Goal: Task Accomplishment & Management: Complete application form

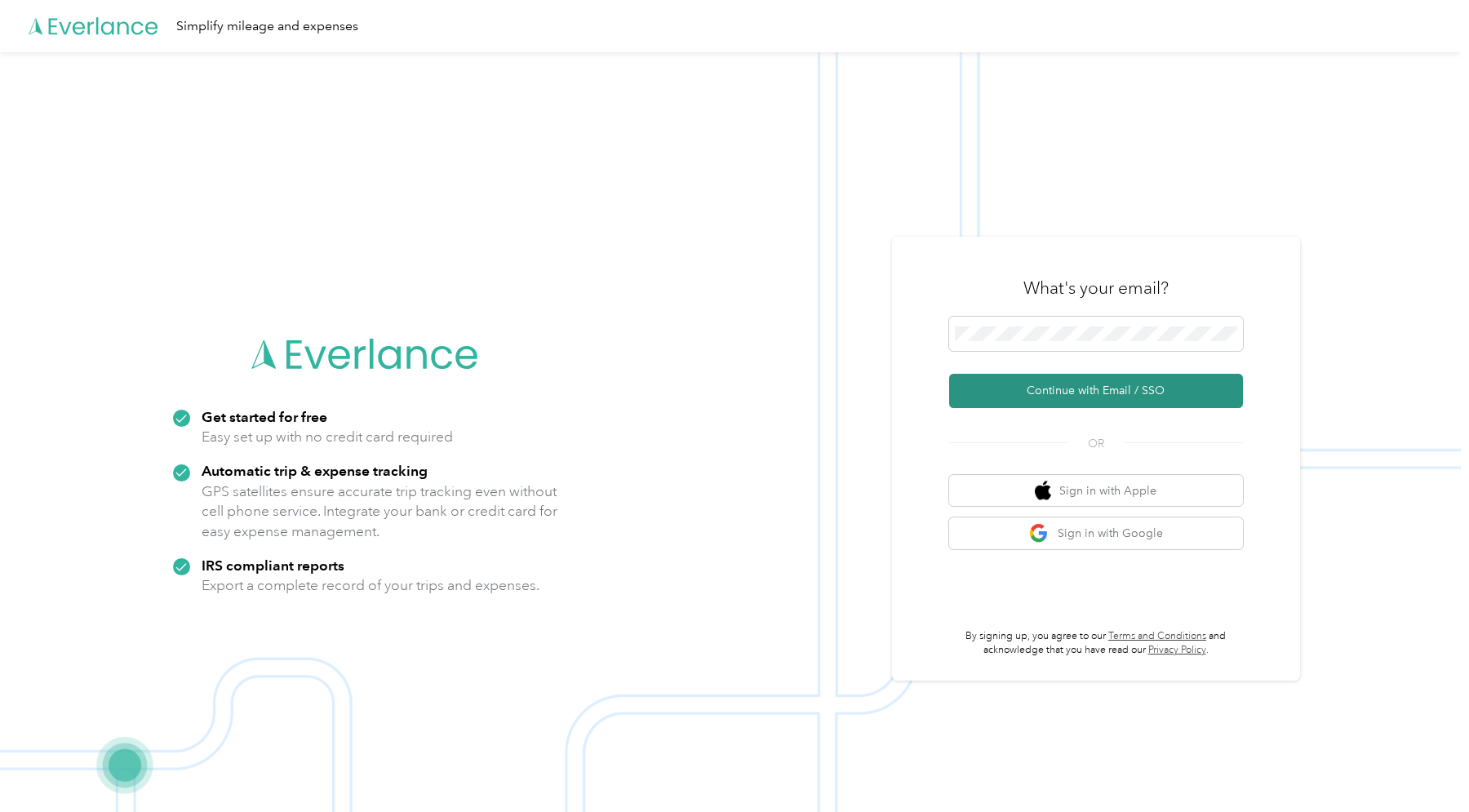
click at [1101, 391] on button "Continue with Email / SSO" at bounding box center [1096, 390] width 294 height 35
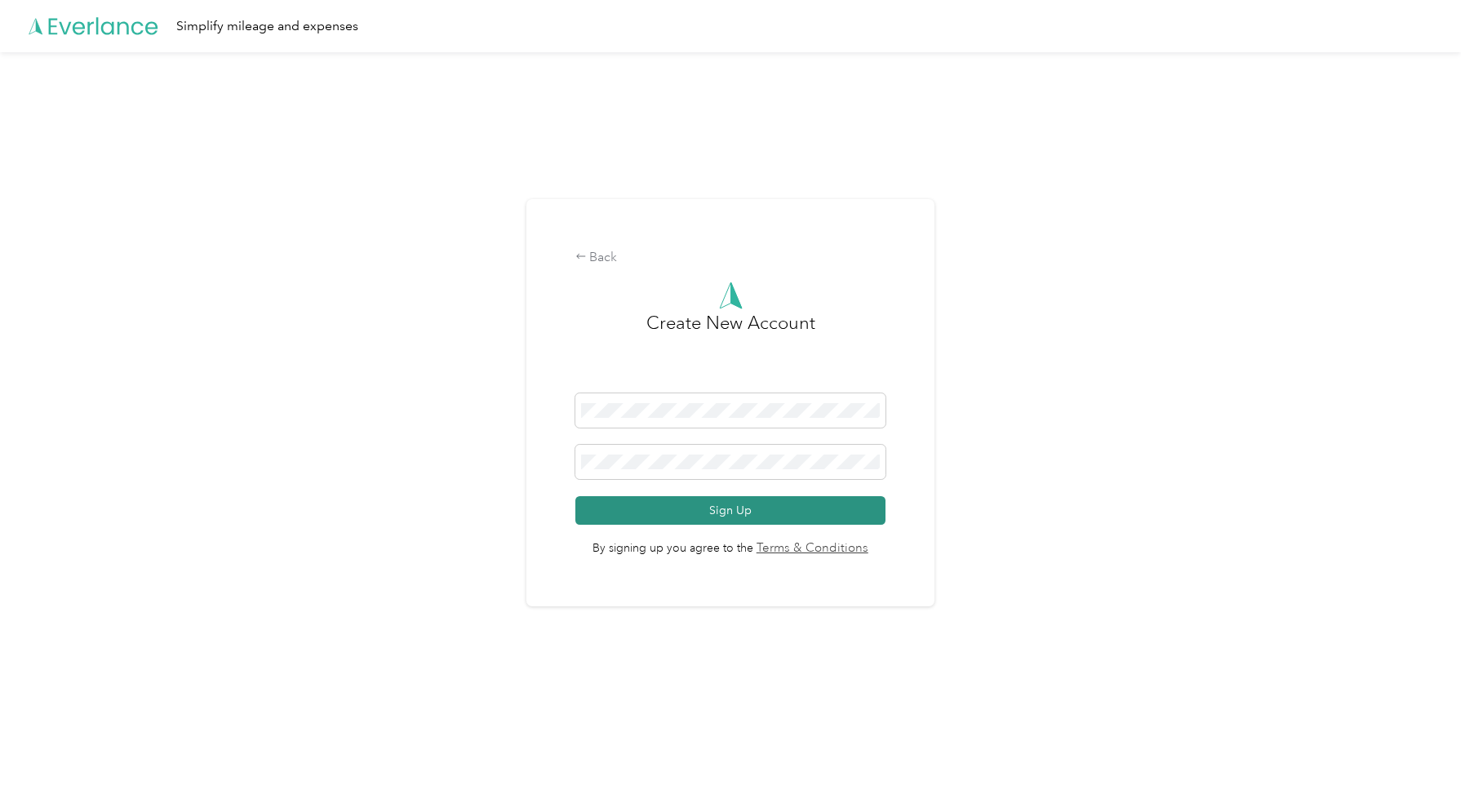
click at [678, 514] on button "Sign Up" at bounding box center [731, 510] width 311 height 29
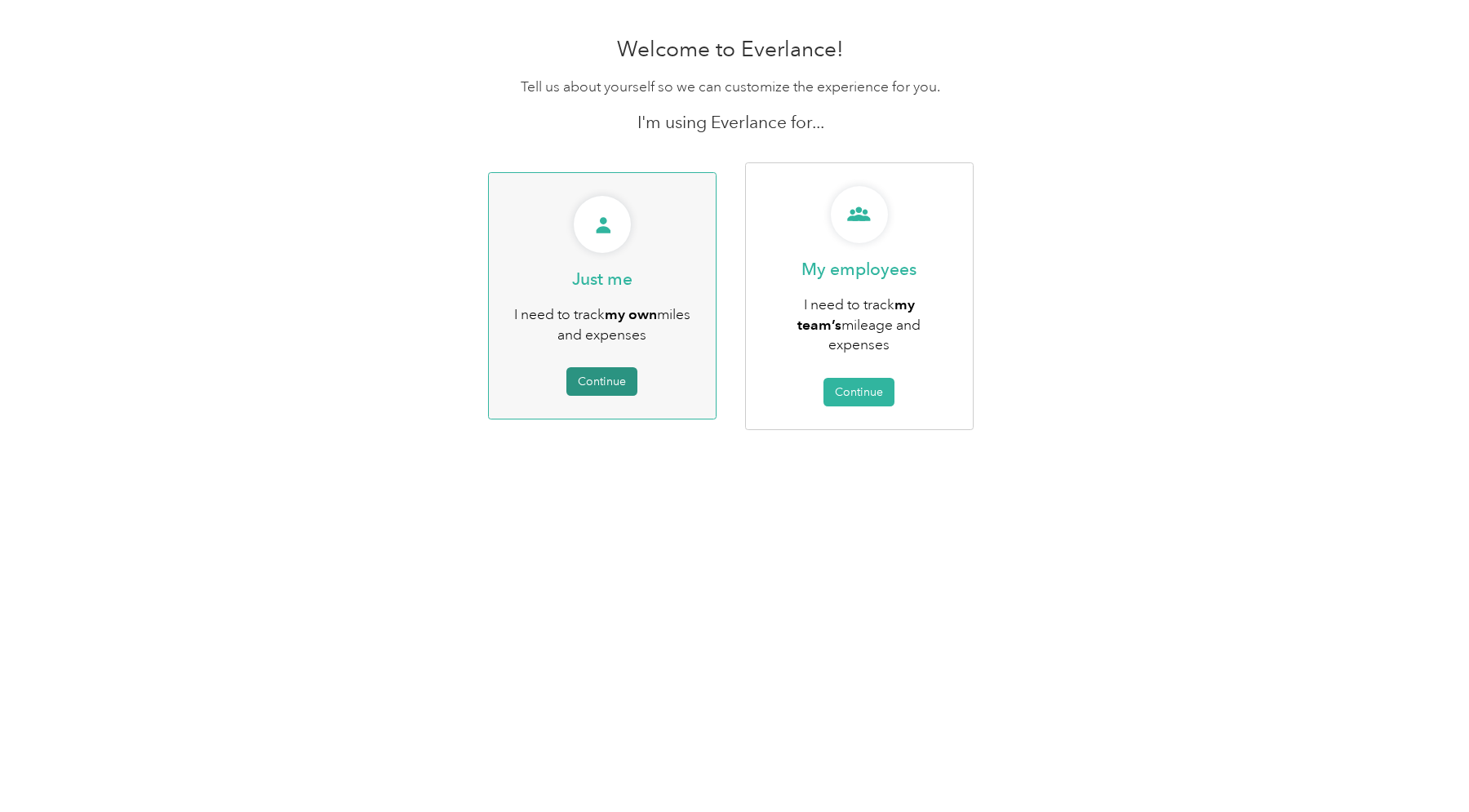
click at [615, 367] on button "Continue" at bounding box center [602, 381] width 71 height 29
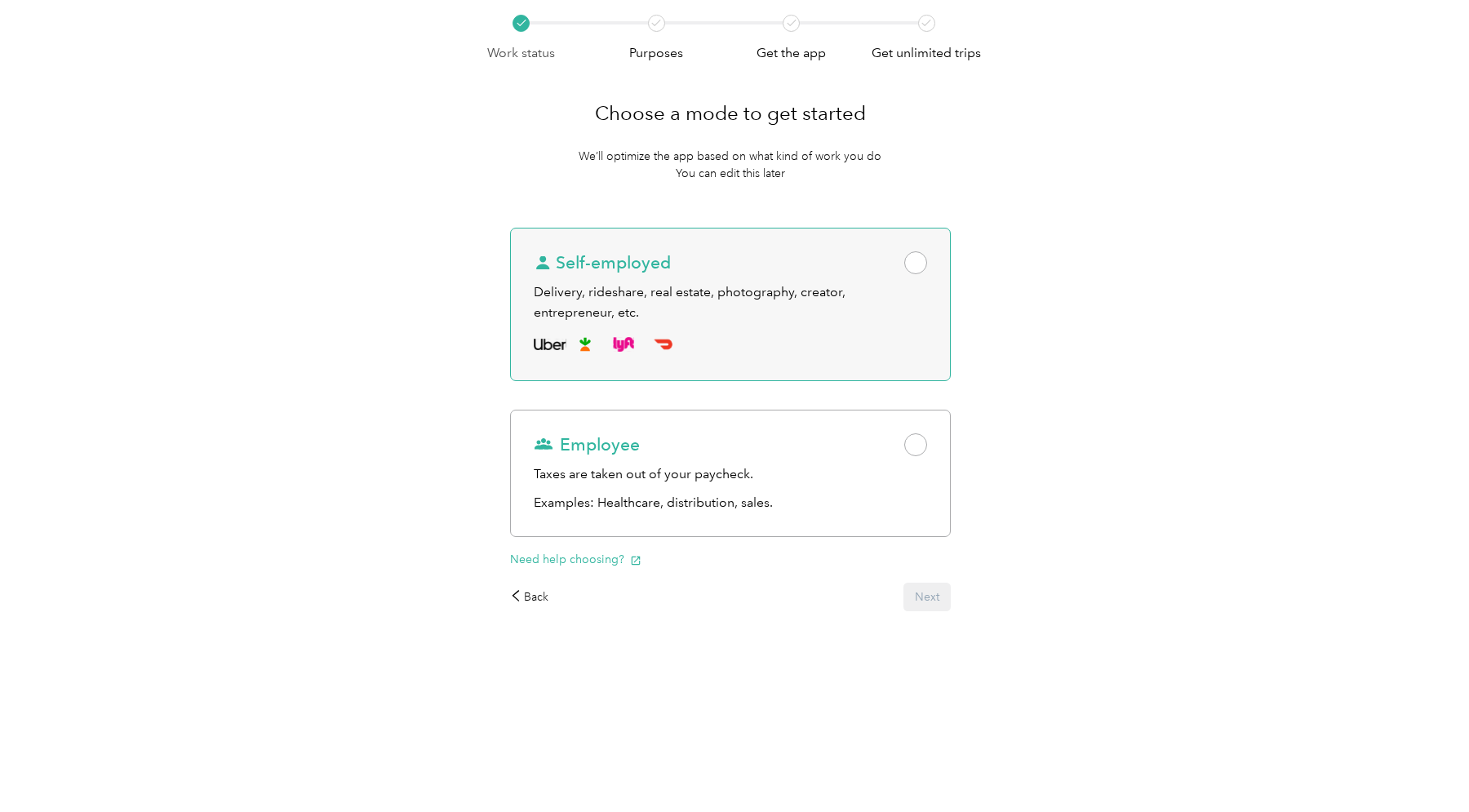
click at [934, 253] on div "Self-employed Delivery, rideshare, real estate, photography, creator, entrepren…" at bounding box center [731, 304] width 442 height 153
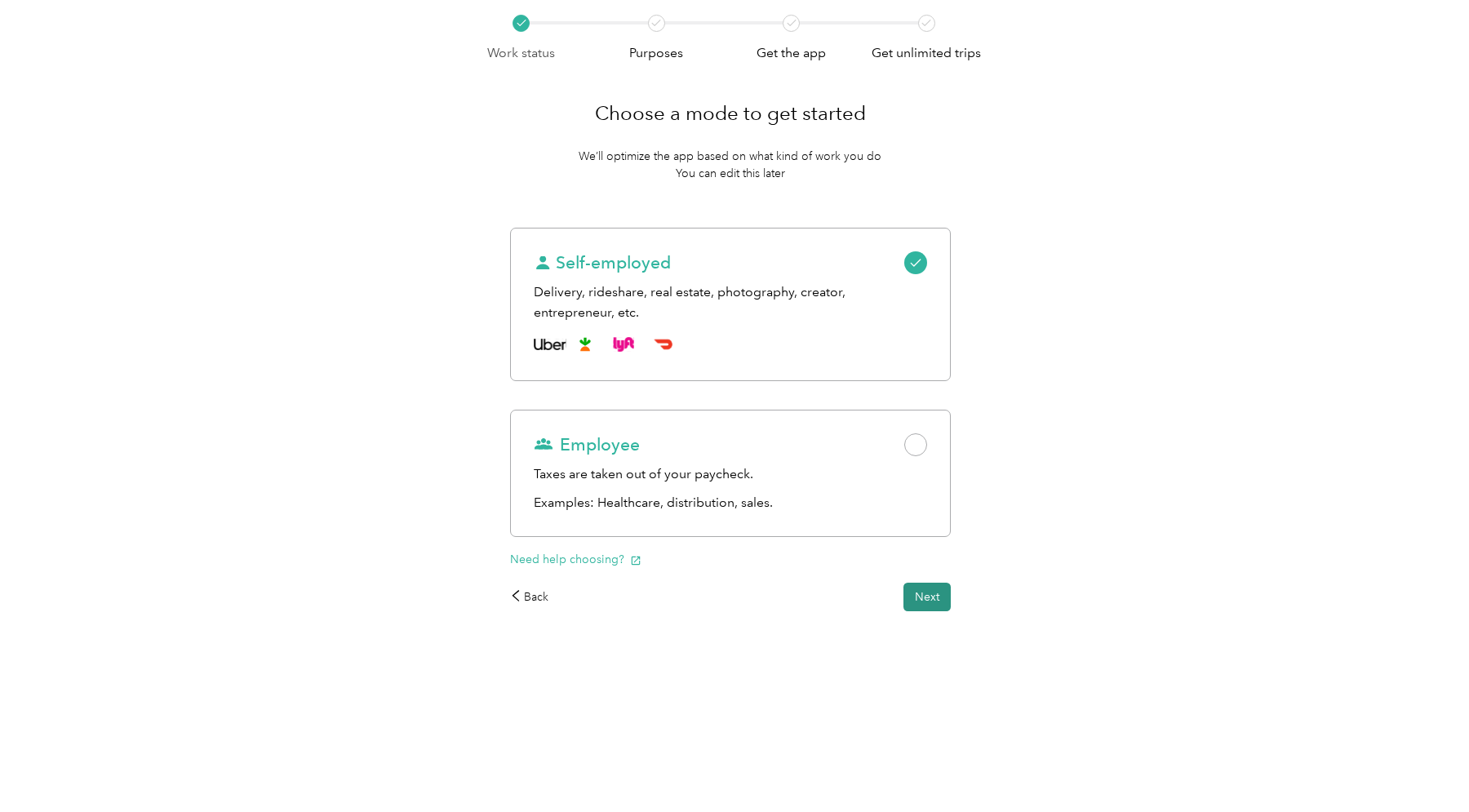
click at [927, 595] on button "Next" at bounding box center [927, 596] width 48 height 29
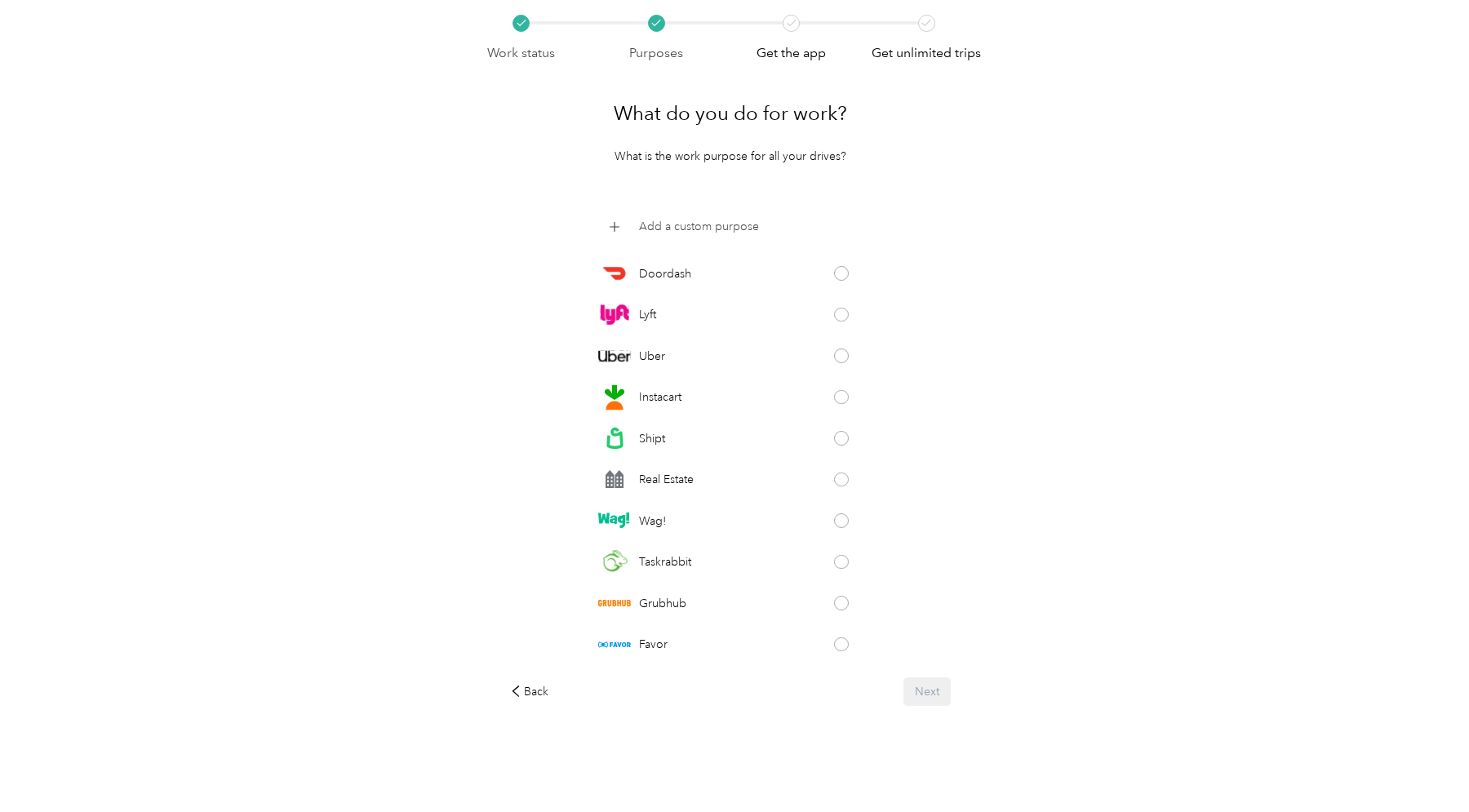
click at [689, 220] on p "Add a custom purpose" at bounding box center [698, 226] width 120 height 17
click at [974, 475] on div "What do you do for work? What is the work purpose for all your drives? Doordash…" at bounding box center [731, 393] width 487 height 661
click at [941, 386] on div "Doordash Lyft Uber Instacart Shipt Real Estate Wag! Taskrabbit Grubhub Favor Am…" at bounding box center [731, 435] width 442 height 449
click at [920, 689] on div "Back Next" at bounding box center [731, 687] width 442 height 29
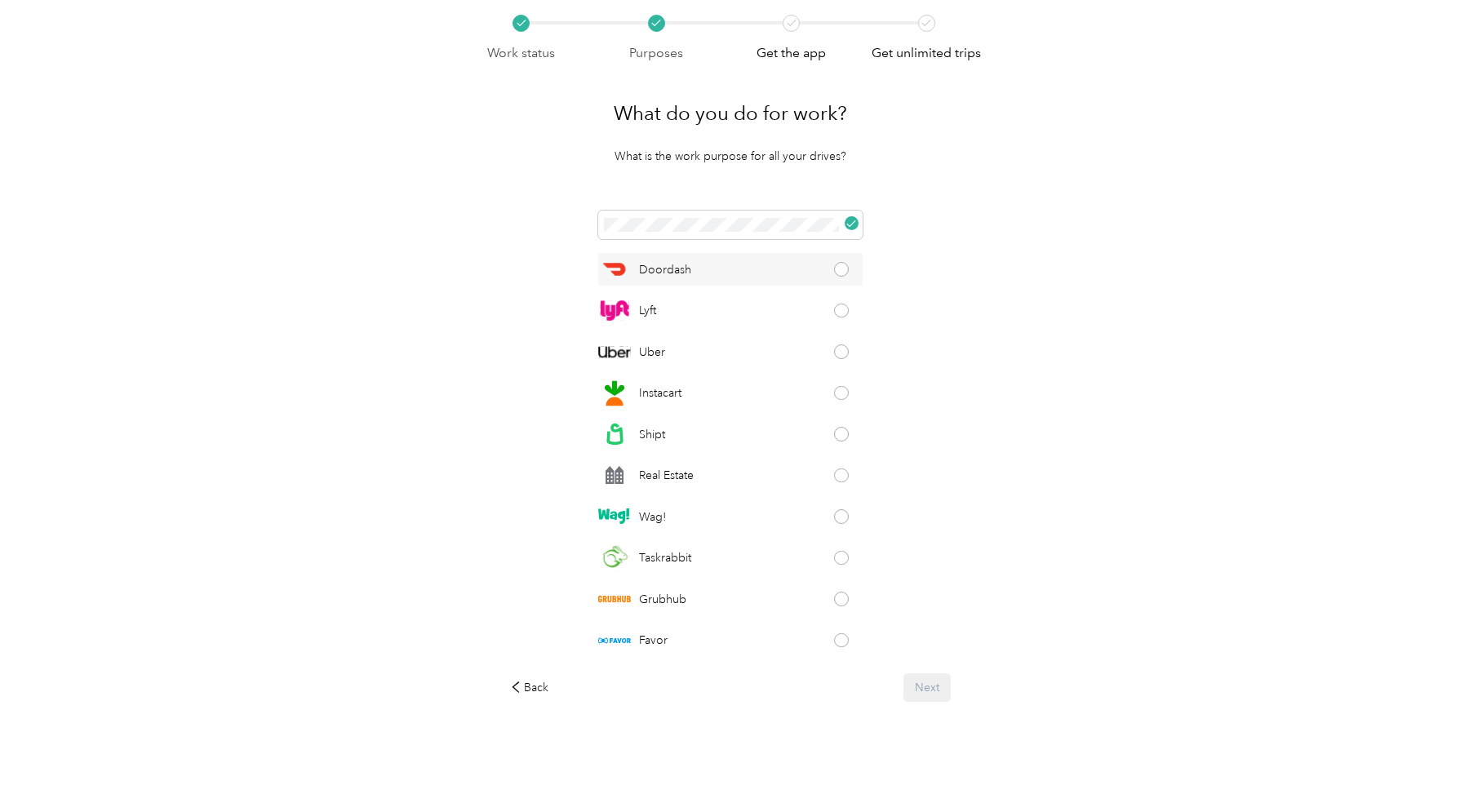
click at [846, 267] on span at bounding box center [841, 268] width 15 height 15
click at [926, 687] on button "Next" at bounding box center [927, 687] width 48 height 29
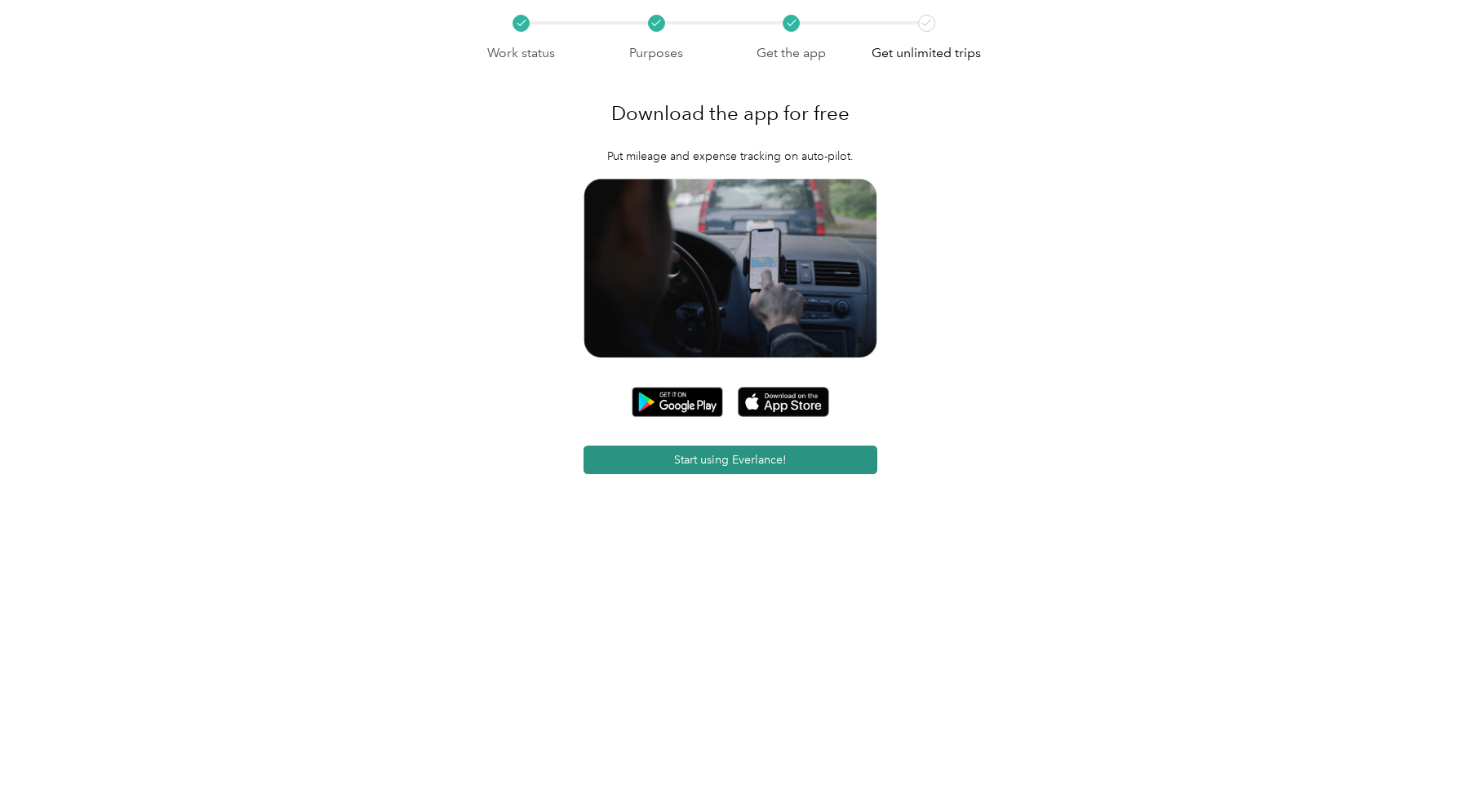
click at [723, 464] on button "Start using Everlance!" at bounding box center [730, 459] width 294 height 29
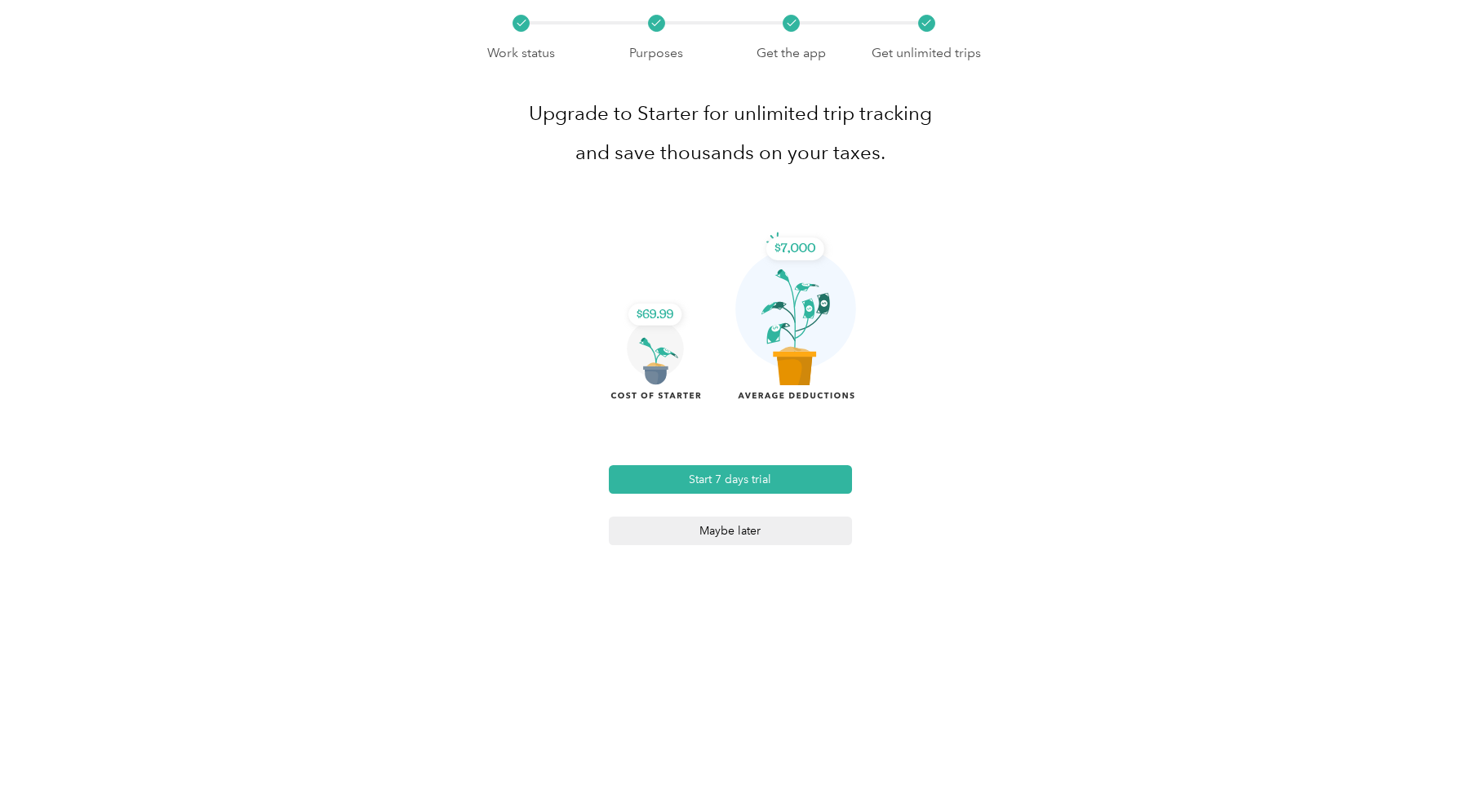
click at [718, 527] on button "Maybe later" at bounding box center [729, 530] width 243 height 29
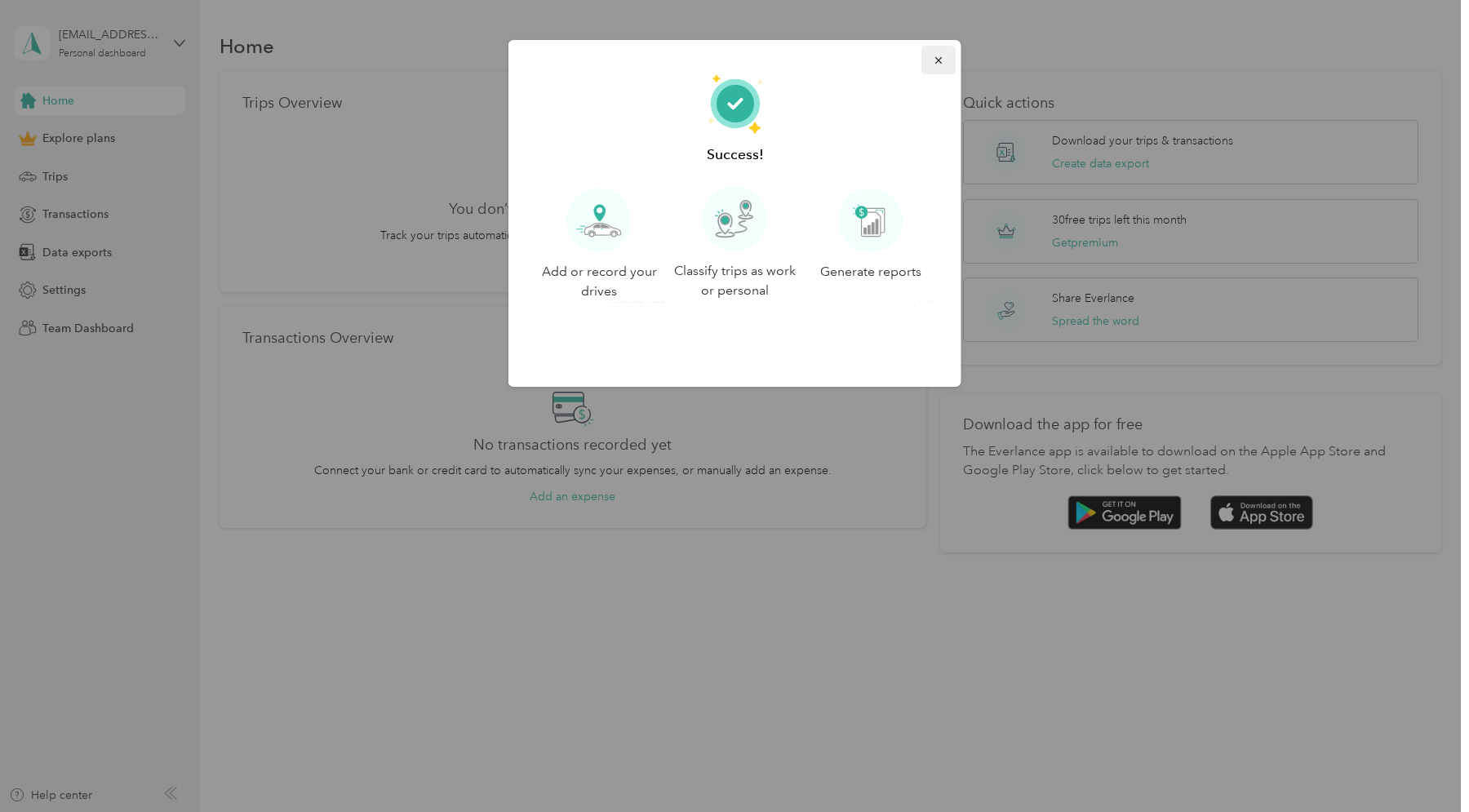
click at [940, 57] on icon "button" at bounding box center [937, 60] width 7 height 7
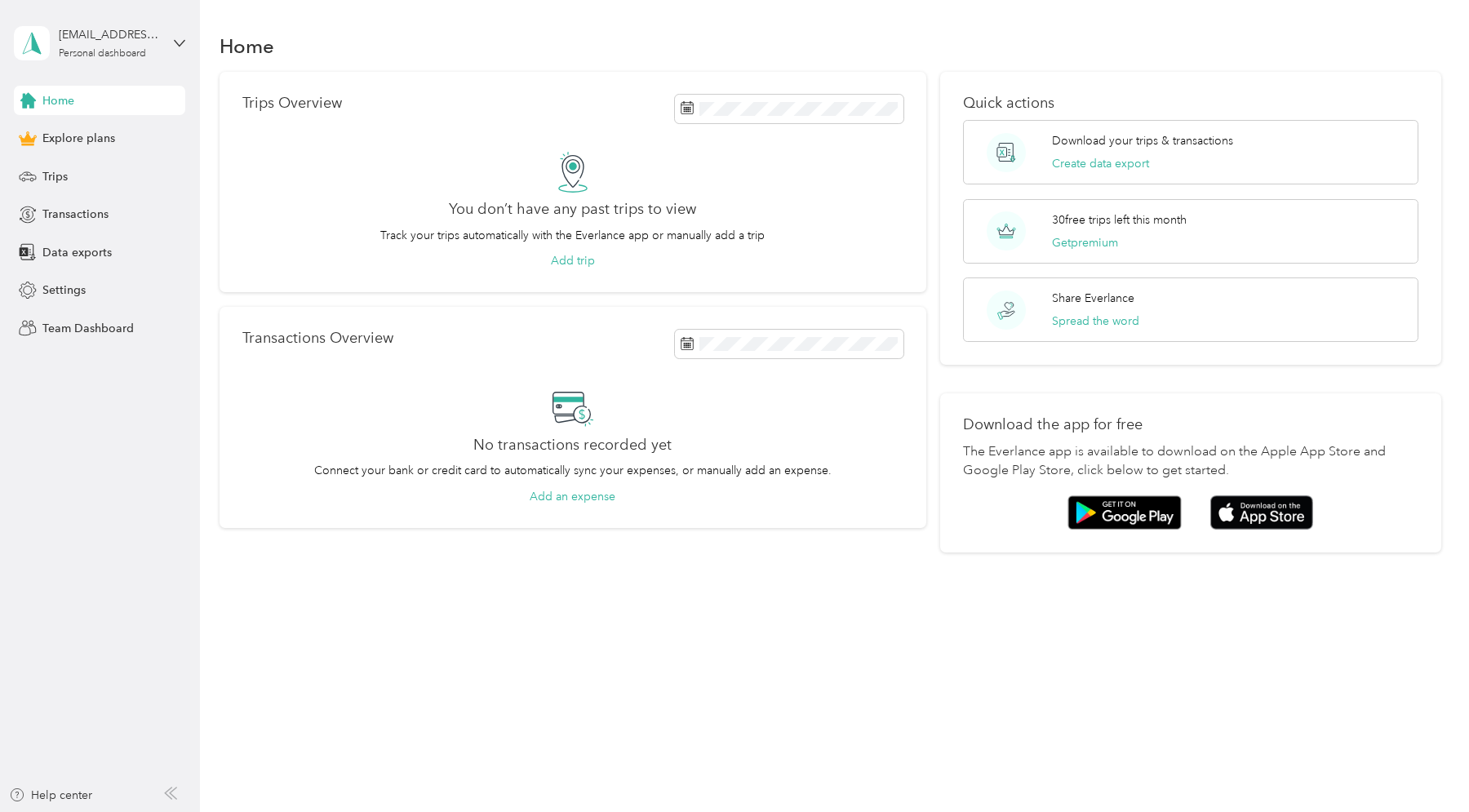
click at [444, 49] on div "Home" at bounding box center [830, 46] width 1220 height 35
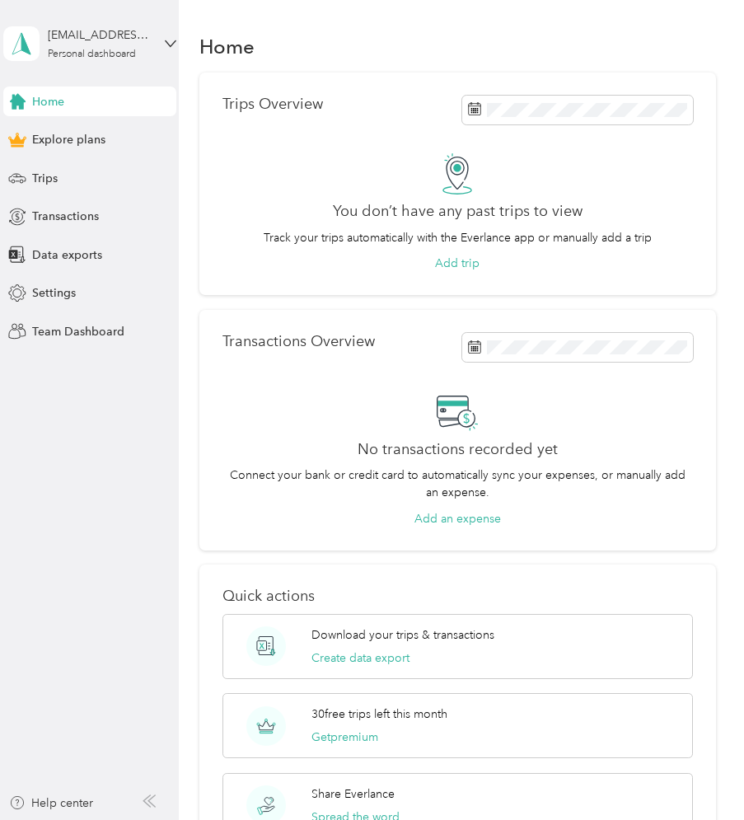
click at [386, 56] on div "Home" at bounding box center [457, 46] width 516 height 35
click at [107, 512] on aside "[EMAIL_ADDRESS][DOMAIN_NAME] Personal dashboard Home Explore plans Trips Transa…" at bounding box center [89, 410] width 179 height 820
click at [270, 52] on div "Home" at bounding box center [457, 46] width 516 height 35
